Goal: Information Seeking & Learning: Learn about a topic

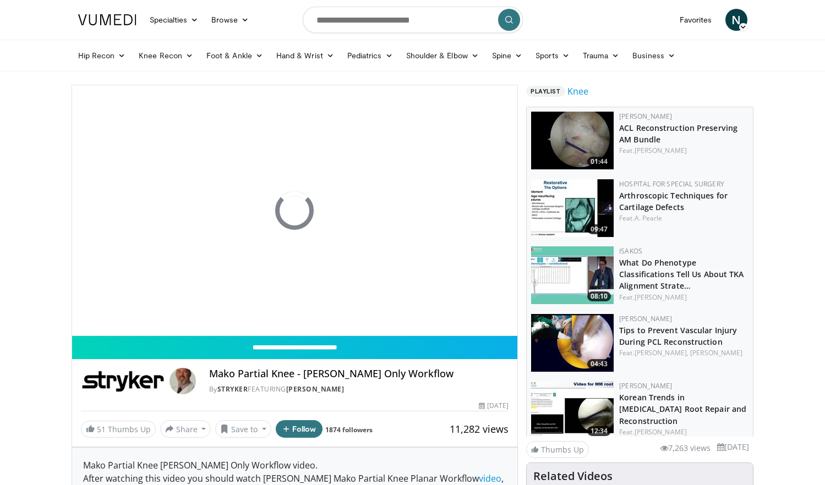
click at [353, 32] on input "Search topics, interventions" at bounding box center [413, 20] width 220 height 26
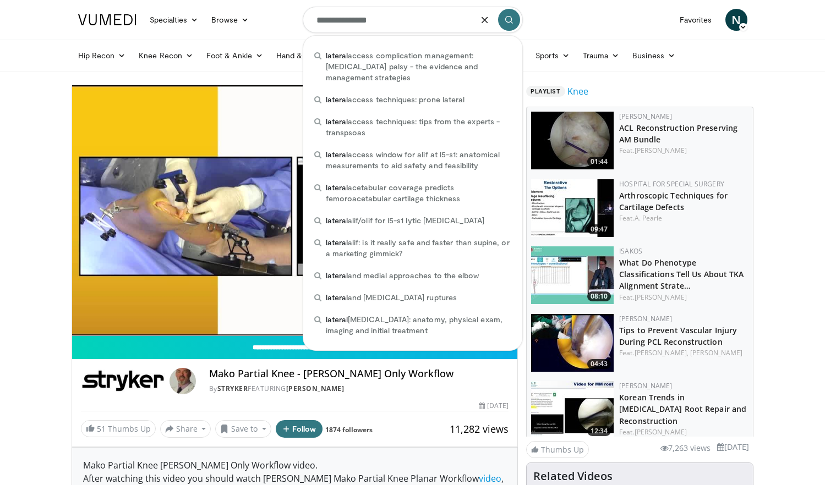
type input "**********"
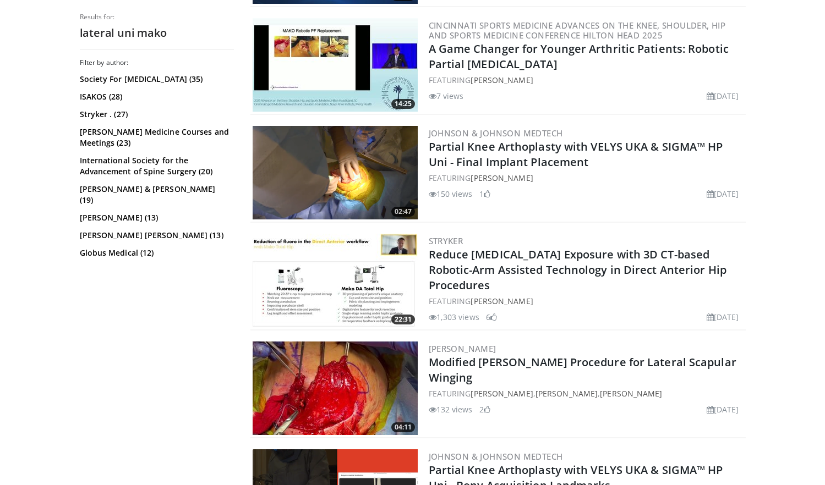
scroll to position [862, 0]
